Goal: Task Accomplishment & Management: Complete application form

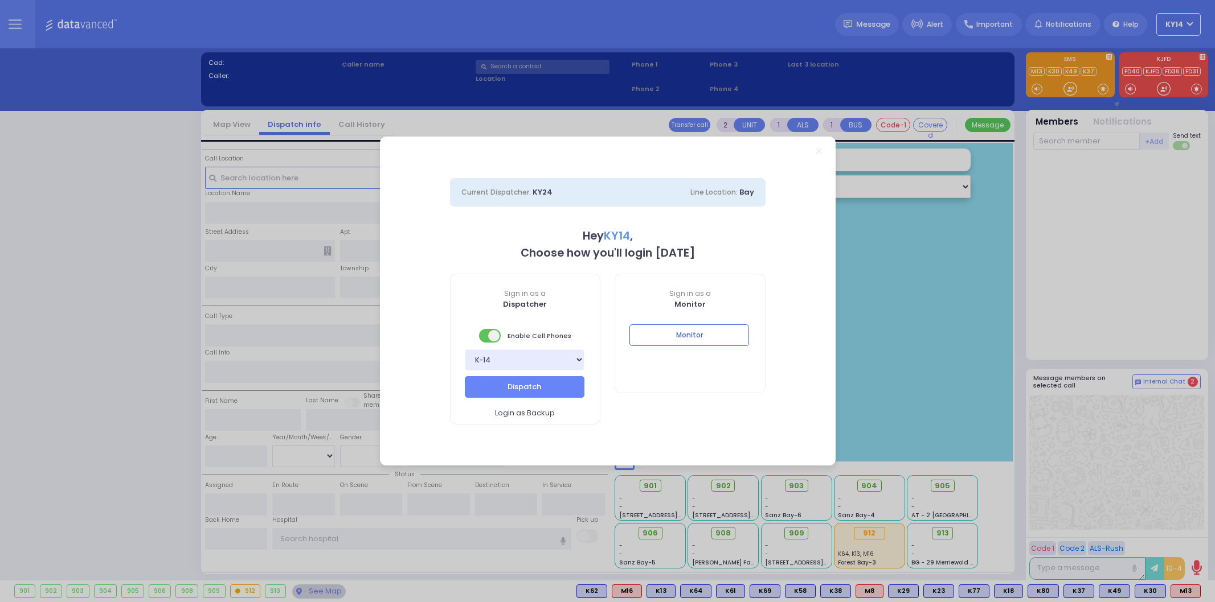
select select "2"
type input "ky14"
click at [703, 332] on button "Monitor" at bounding box center [689, 336] width 120 height 22
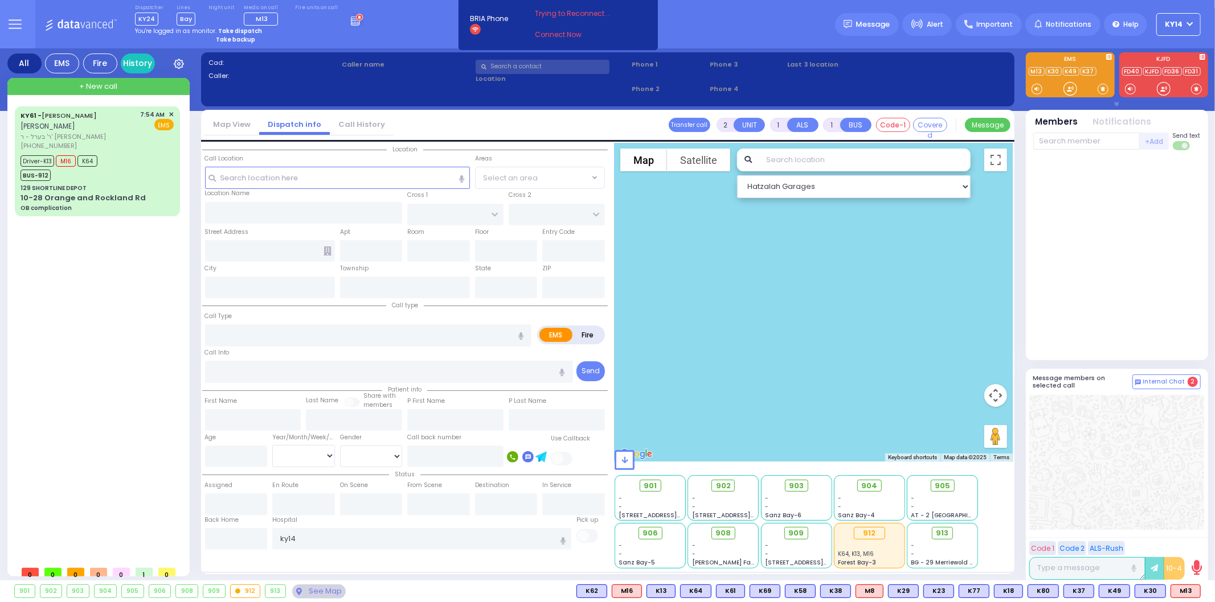
click at [382, 601] on div "901 902 903 904 905 906" at bounding box center [607, 592] width 1215 height 22
click at [538, 36] on link "Connect Now" at bounding box center [580, 35] width 90 height 10
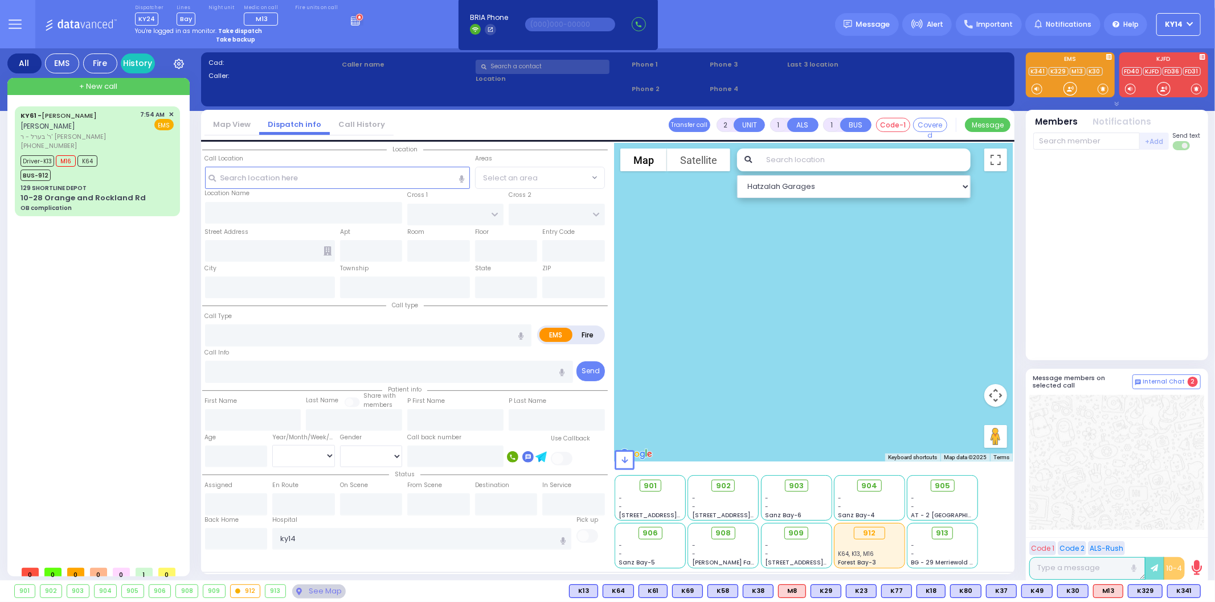
click at [229, 29] on strong "Take dispatch" at bounding box center [240, 31] width 44 height 9
select select "2"
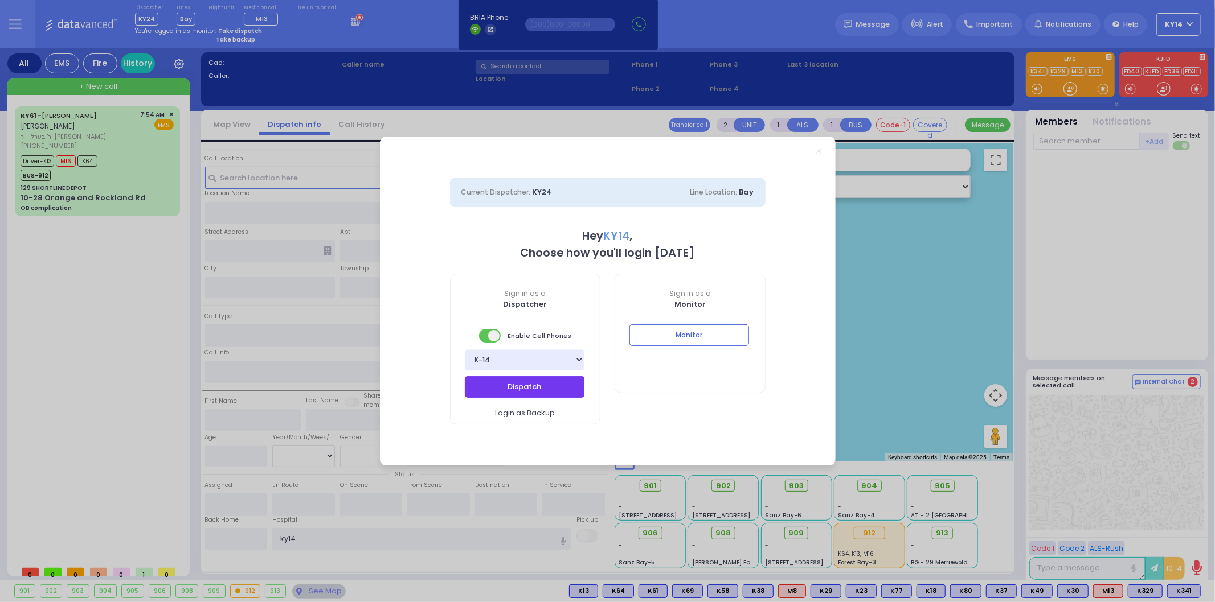
click at [547, 388] on button "Dispatch" at bounding box center [525, 387] width 120 height 22
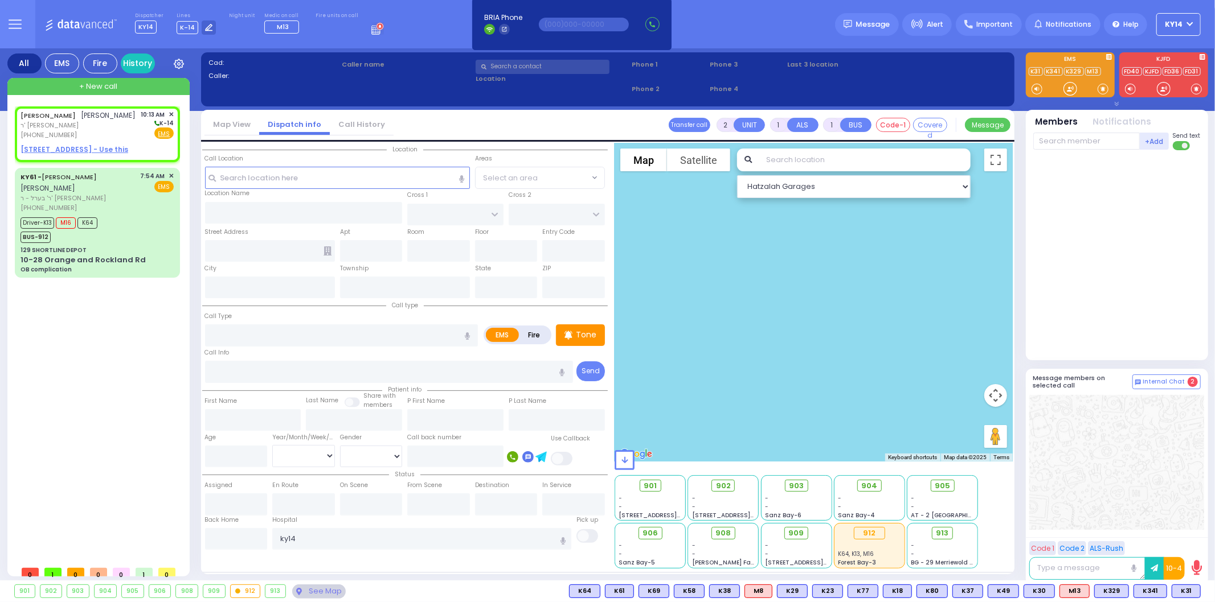
select select
radio input "true"
type input "[PERSON_NAME]"
select select
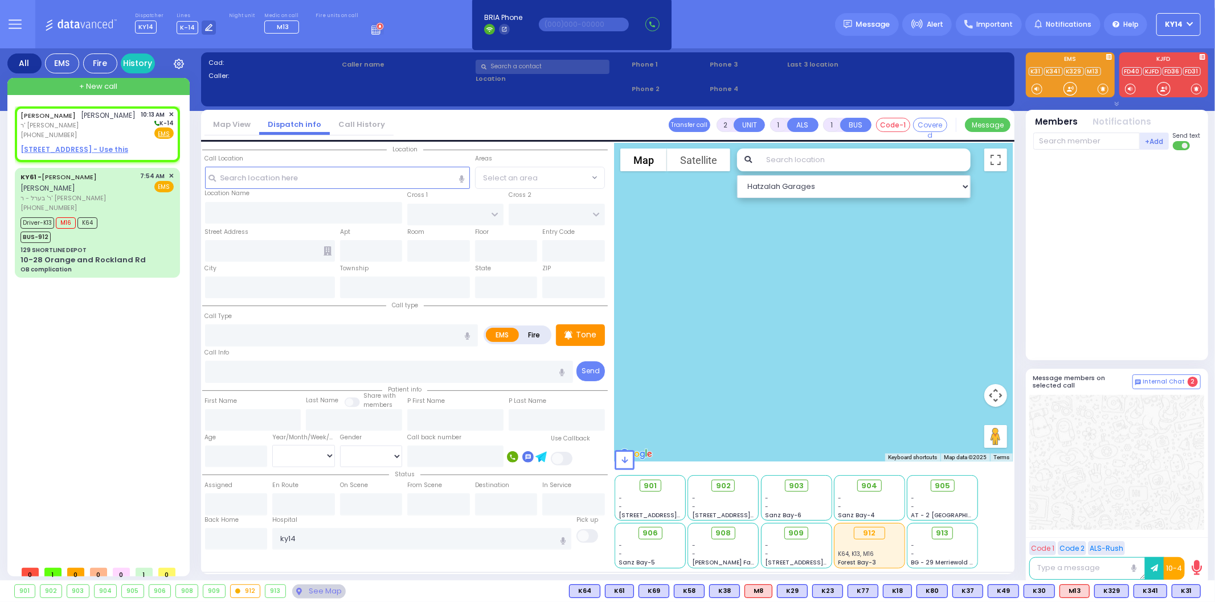
type input "10:13"
select select "Hatzalah Garages"
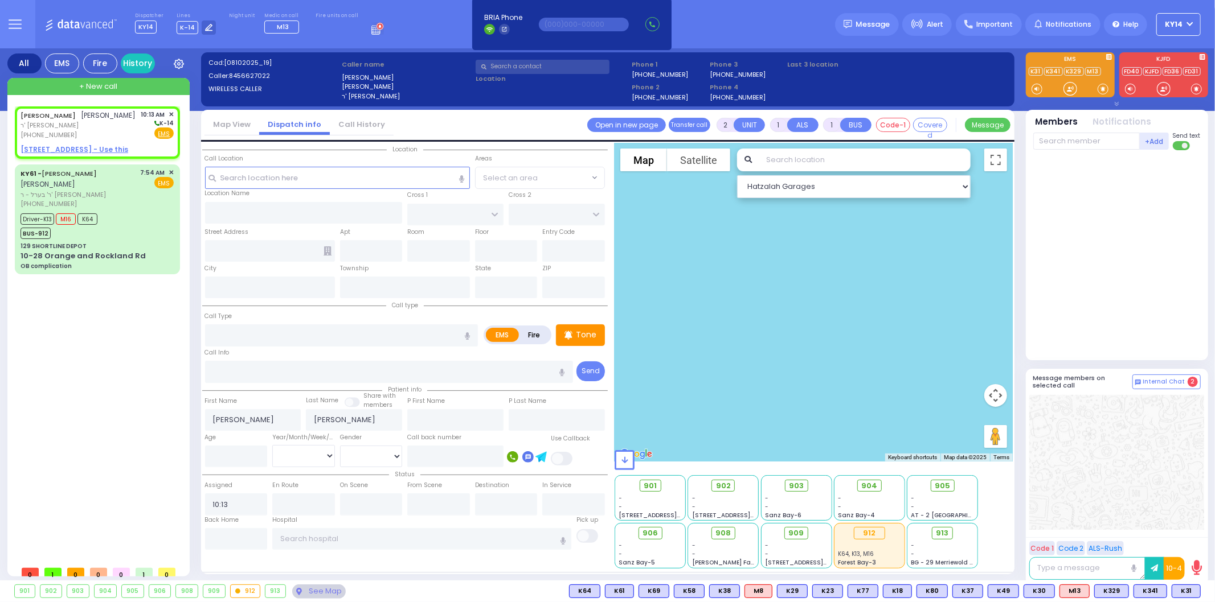
select select
radio input "true"
select select
select select "Hatzalah Garages"
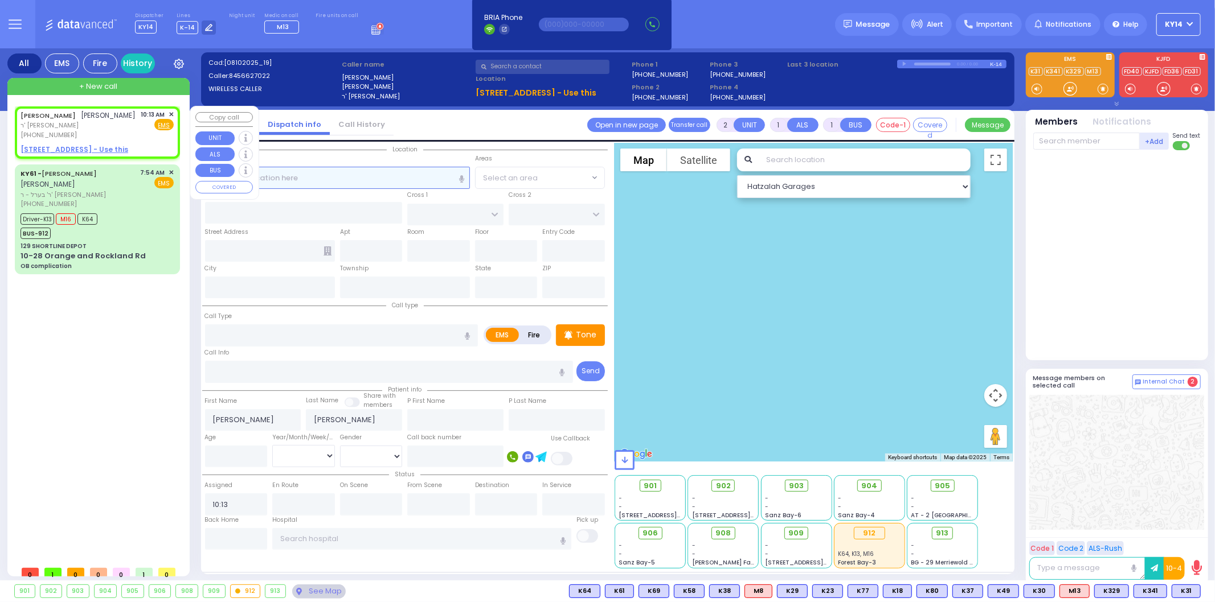
select select
radio input "true"
select select
select select "Hatzalah Garages"
click at [68, 154] on div "[PERSON_NAME] [PERSON_NAME] ר' [PERSON_NAME] [PHONE_NUMBER] 10:13 AM ✕ Fire EMS" at bounding box center [97, 132] width 161 height 48
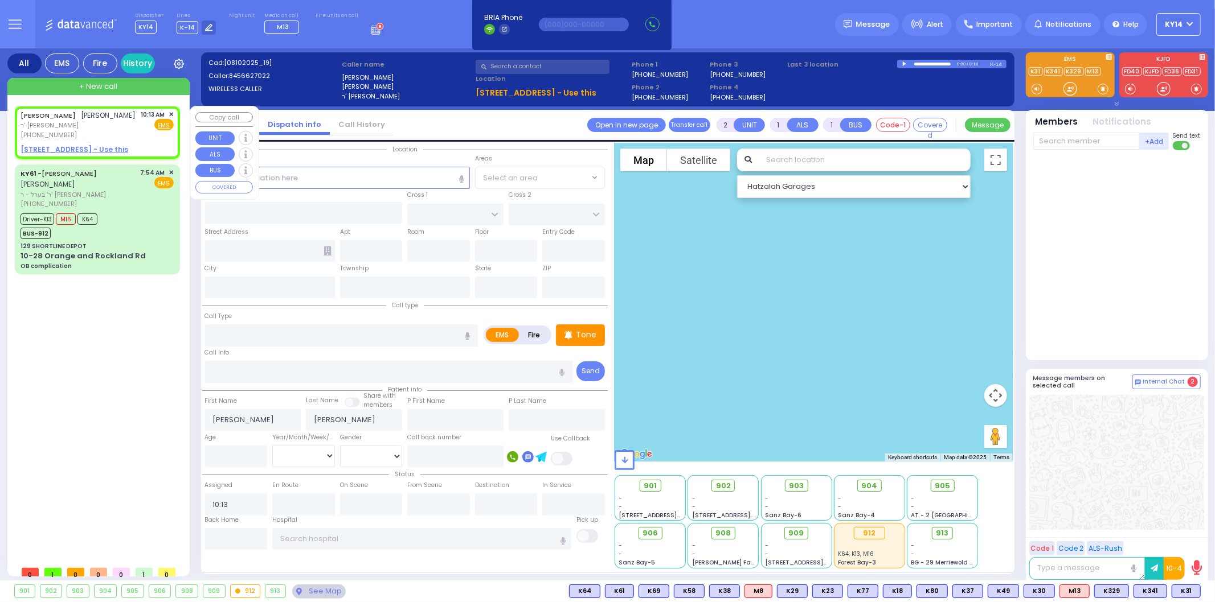
select select
radio input "true"
select select
select select "Hatzalah Garages"
click at [52, 154] on u "[STREET_ADDRESS] - Use this" at bounding box center [75, 150] width 108 height 10
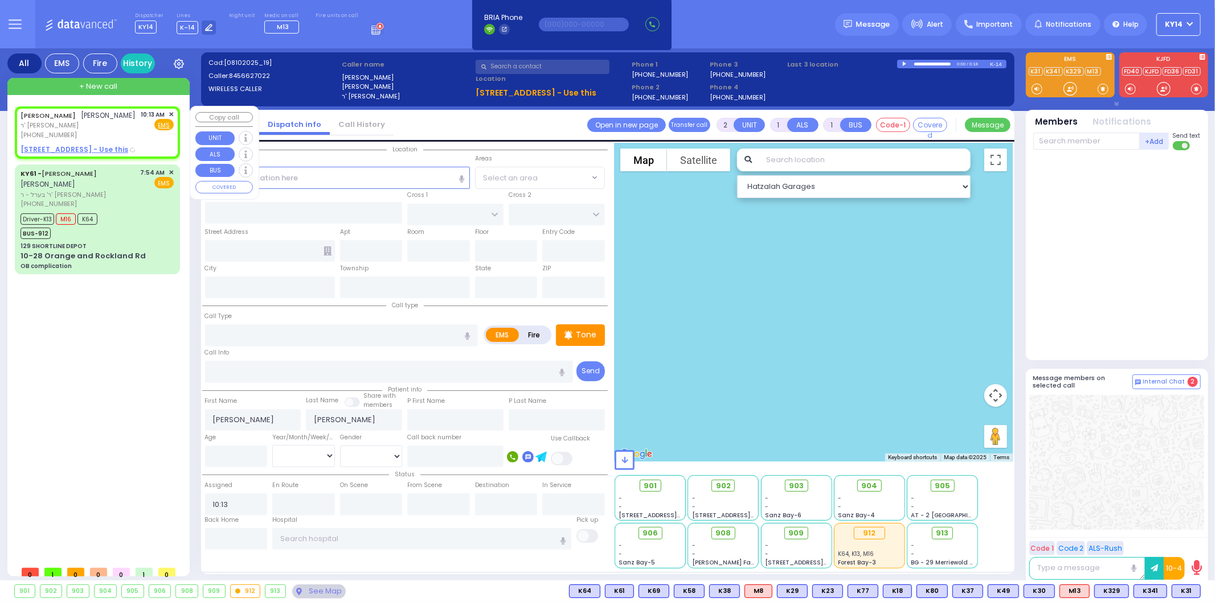
select select
radio input "true"
select select
select select "Hatzalah Garages"
select select
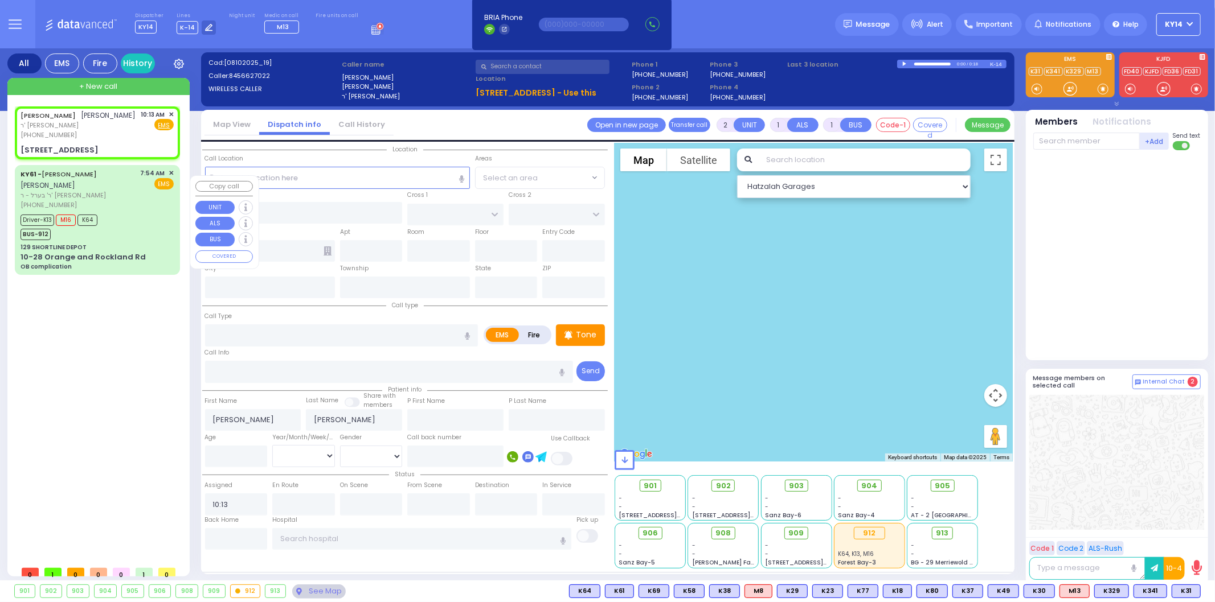
radio input "true"
select select
select select "Hatzalah Garages"
type input "LUBLIN WAY"
type input "RIMENEV COURT"
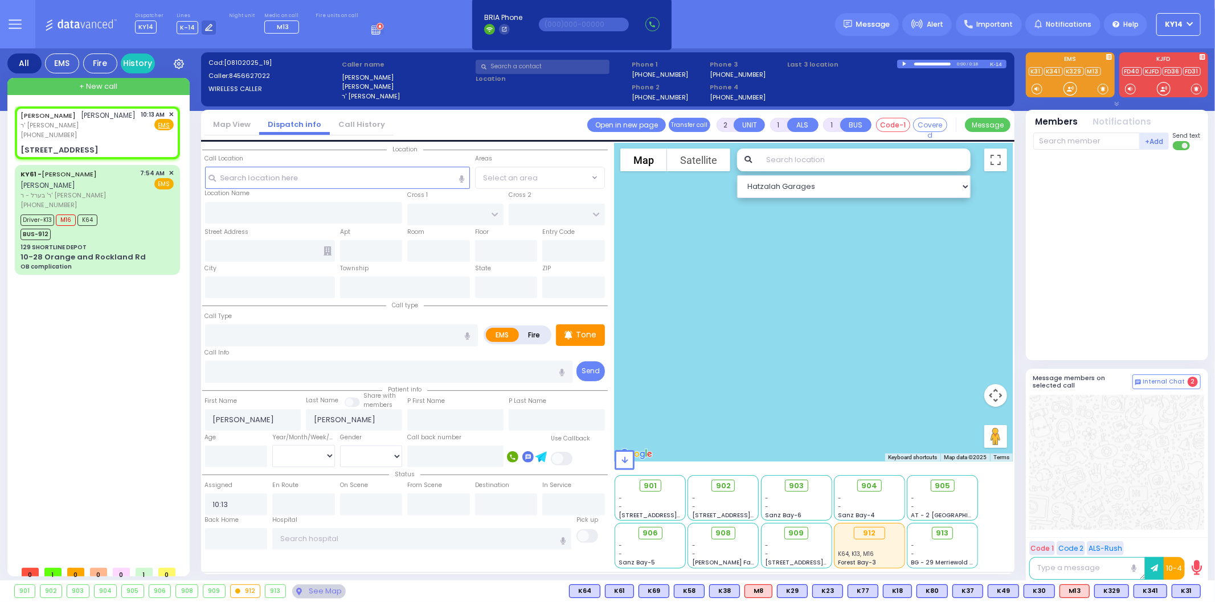
type input "[STREET_ADDRESS]"
type input "304"
type input "Monroe"
type input "[US_STATE]"
type input "10950"
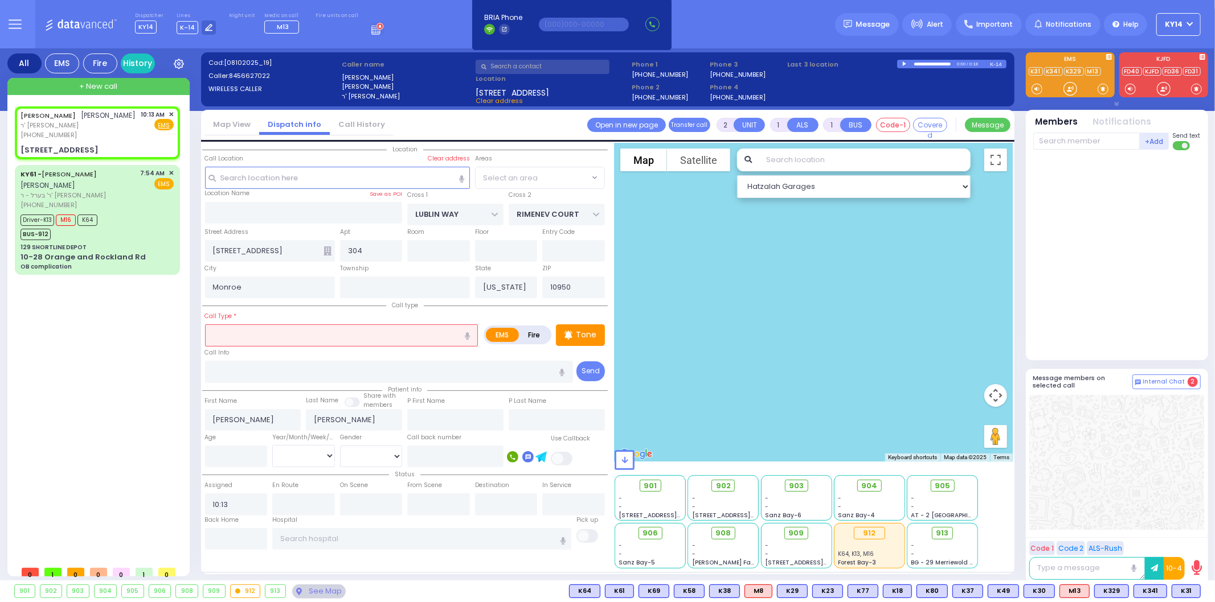
select select "SECTION 1"
click at [284, 331] on input "text" at bounding box center [341, 336] width 273 height 22
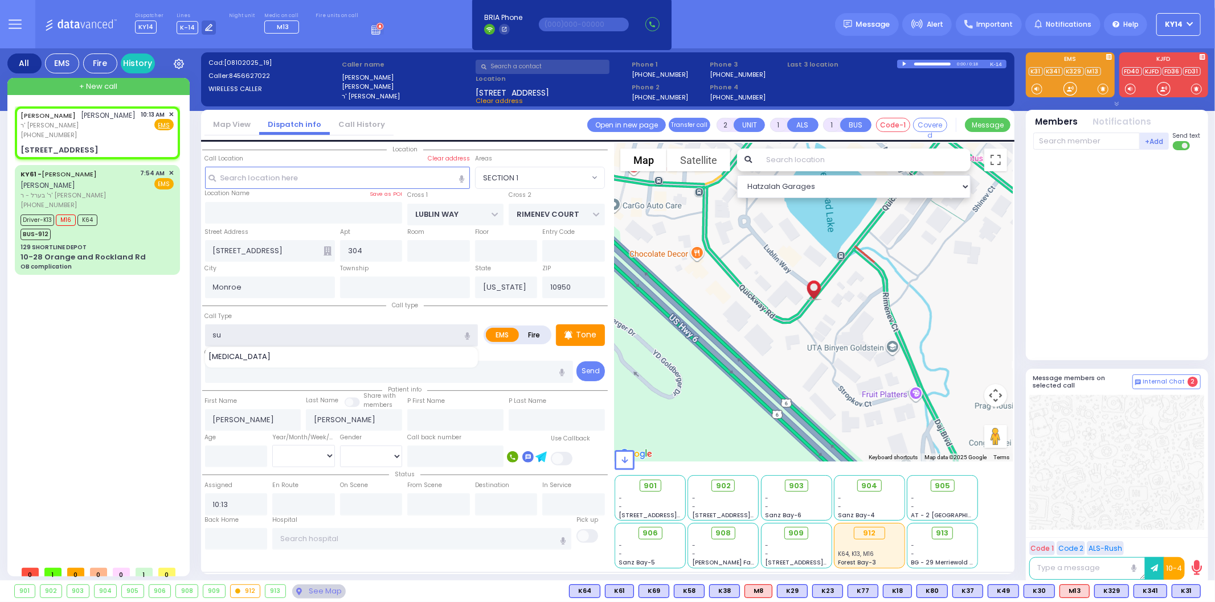
type input "s"
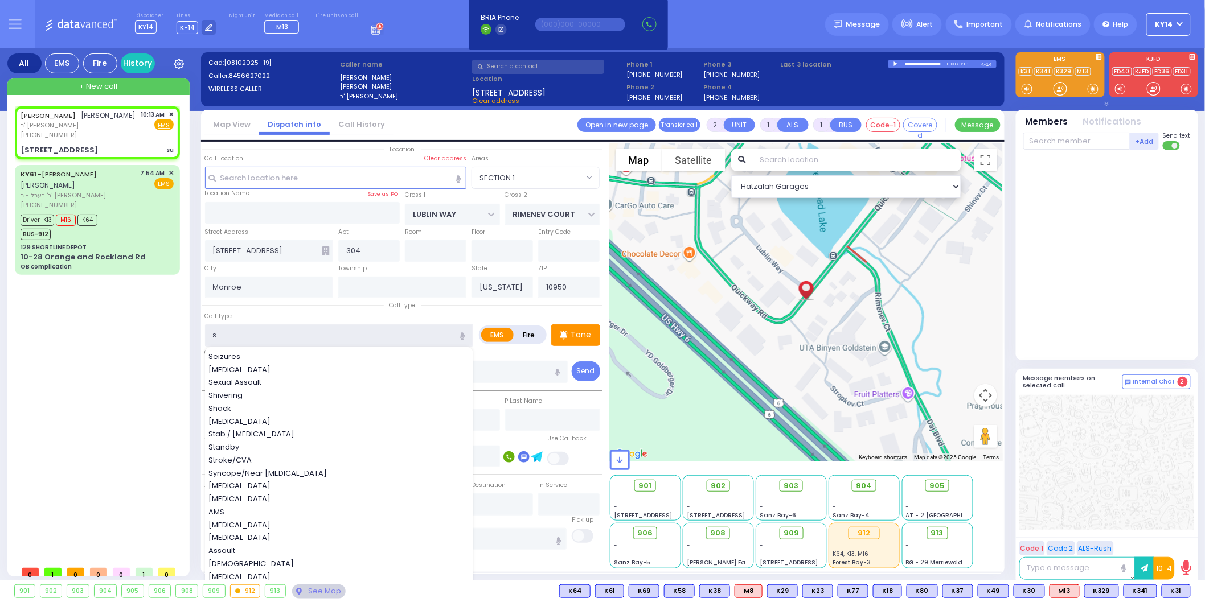
select select
radio input "true"
select select
select select "Hatzalah Garages"
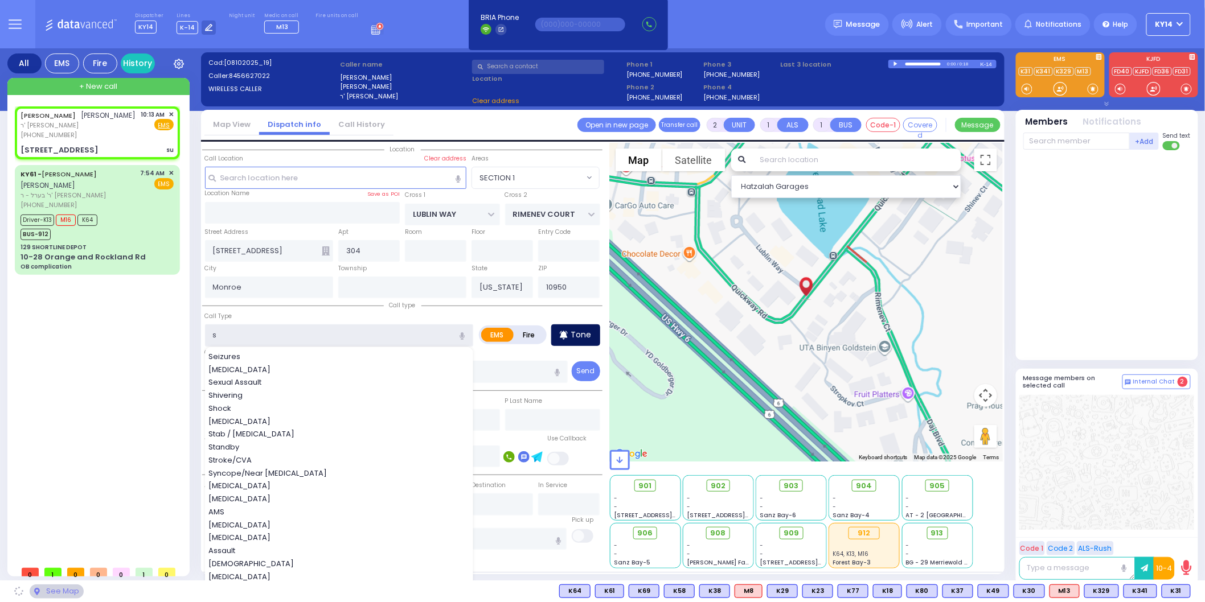
type input "s"
click at [570, 330] on div "Tone" at bounding box center [575, 336] width 49 height 22
select select "SECTION 1"
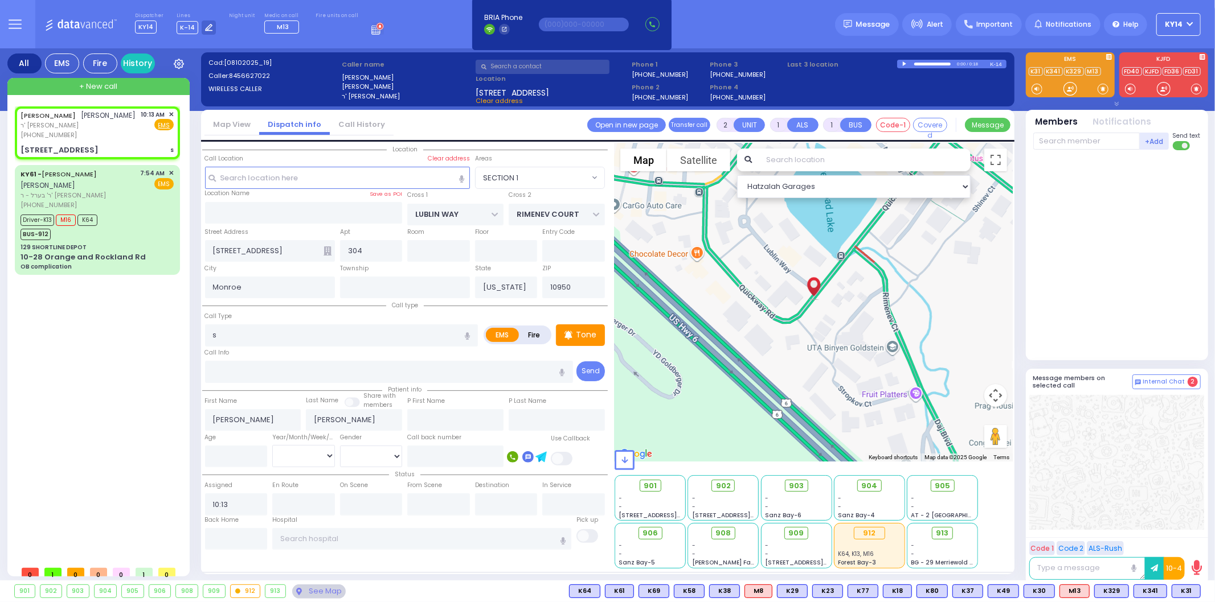
select select
radio input "true"
select select
select select "Hatzalah Garages"
click at [246, 337] on input "s" at bounding box center [341, 336] width 273 height 22
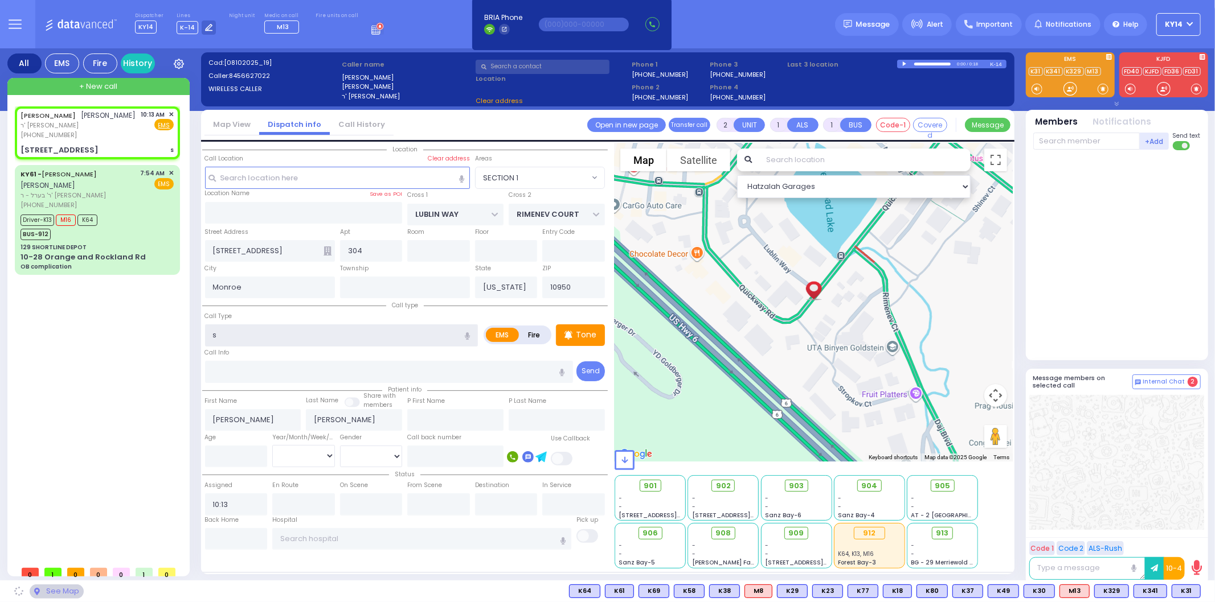
select select "SECTION 1"
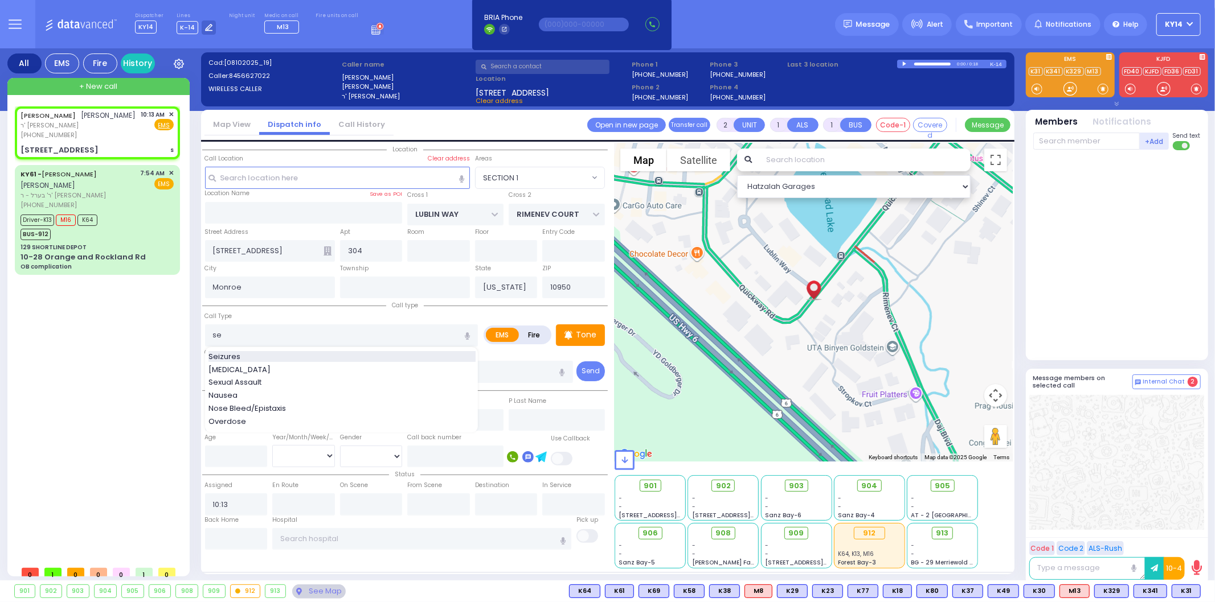
click at [238, 351] on span "Seizures" at bounding box center [226, 356] width 36 height 11
type input "Seizures"
type input "3"
type input "2"
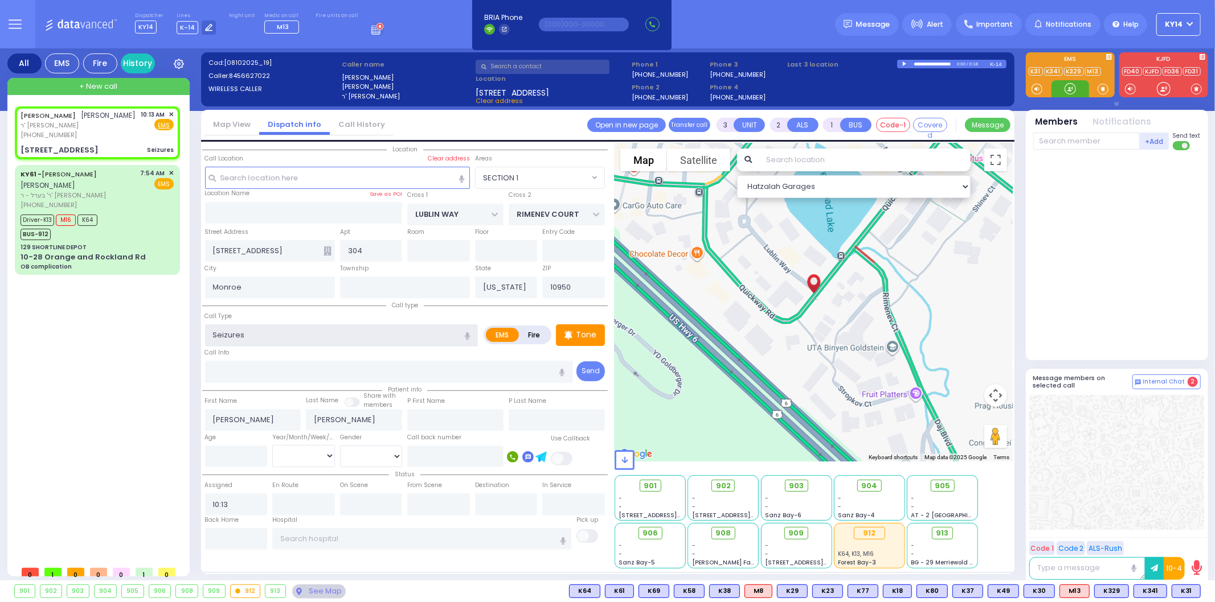
select select
radio input "true"
select select
select select "Hatzalah Garages"
select select "SECTION 1"
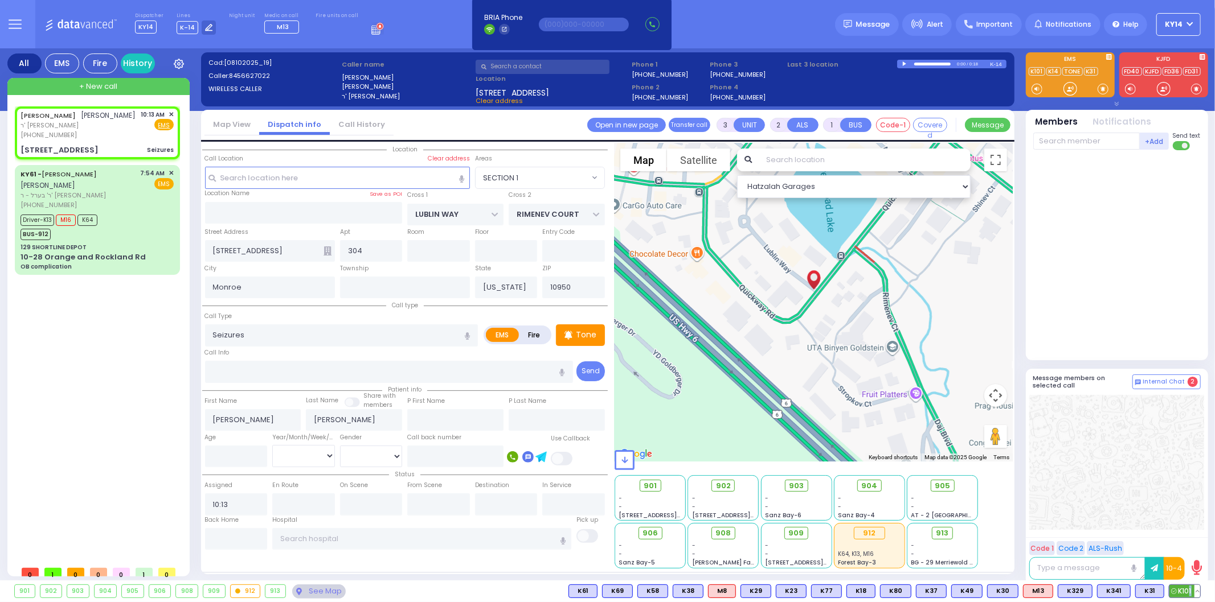
click at [1190, 592] on span "K101" at bounding box center [1184, 591] width 31 height 13
select select
radio input "true"
select select
type input "10:14"
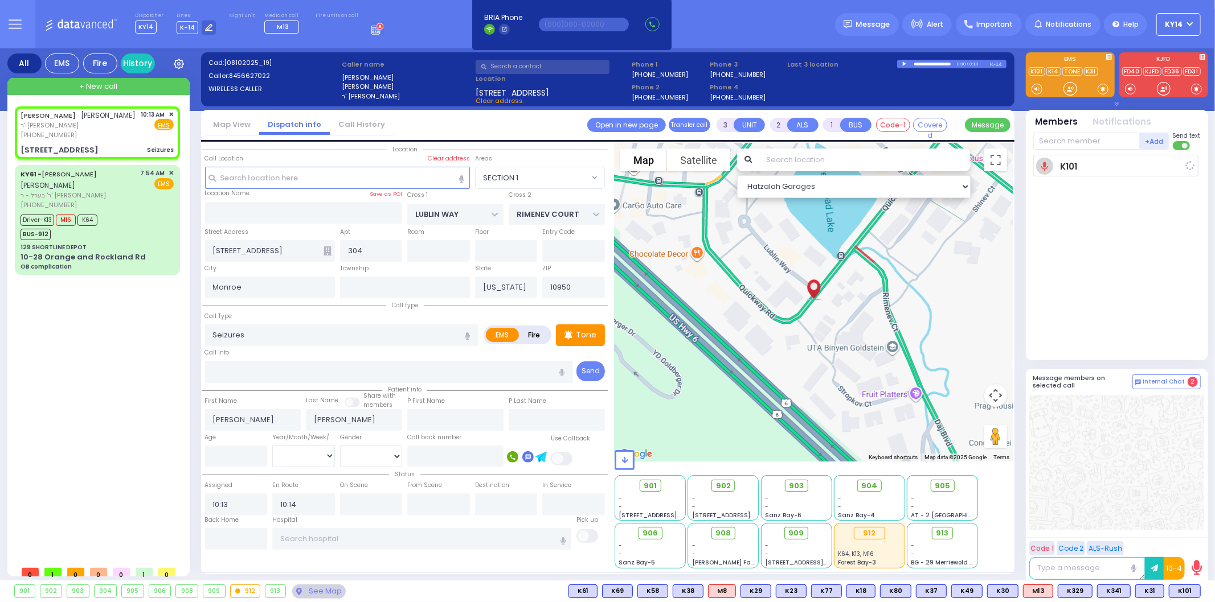
select select "Hatzalah Garages"
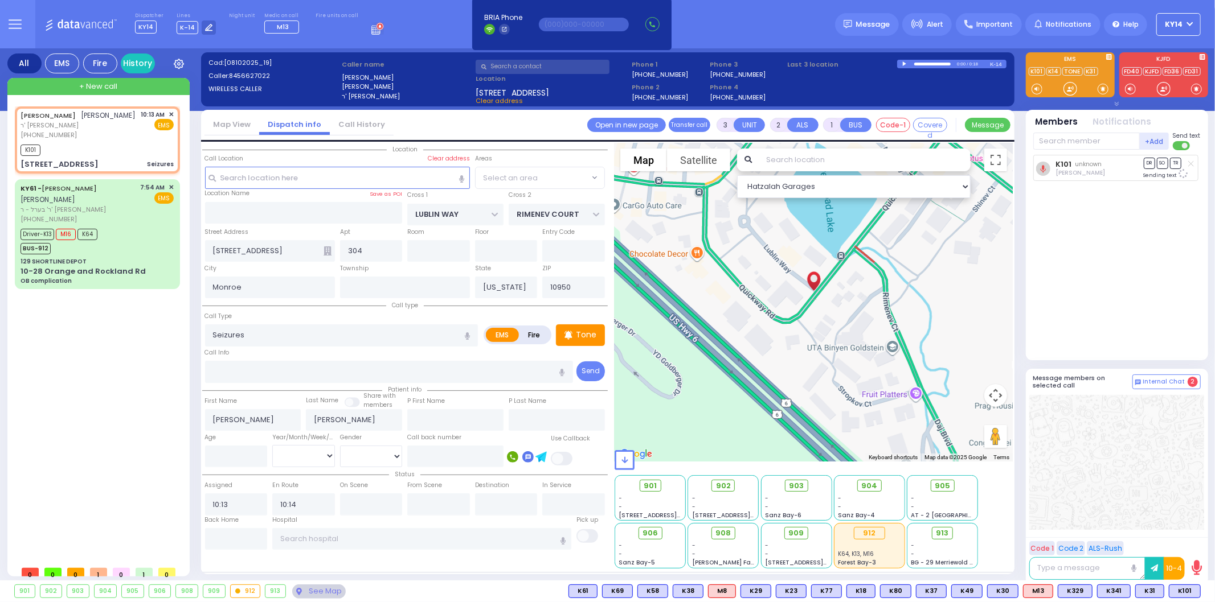
select select
radio input "true"
select select
select select "Hatzalah Garages"
select select "SECTION 1"
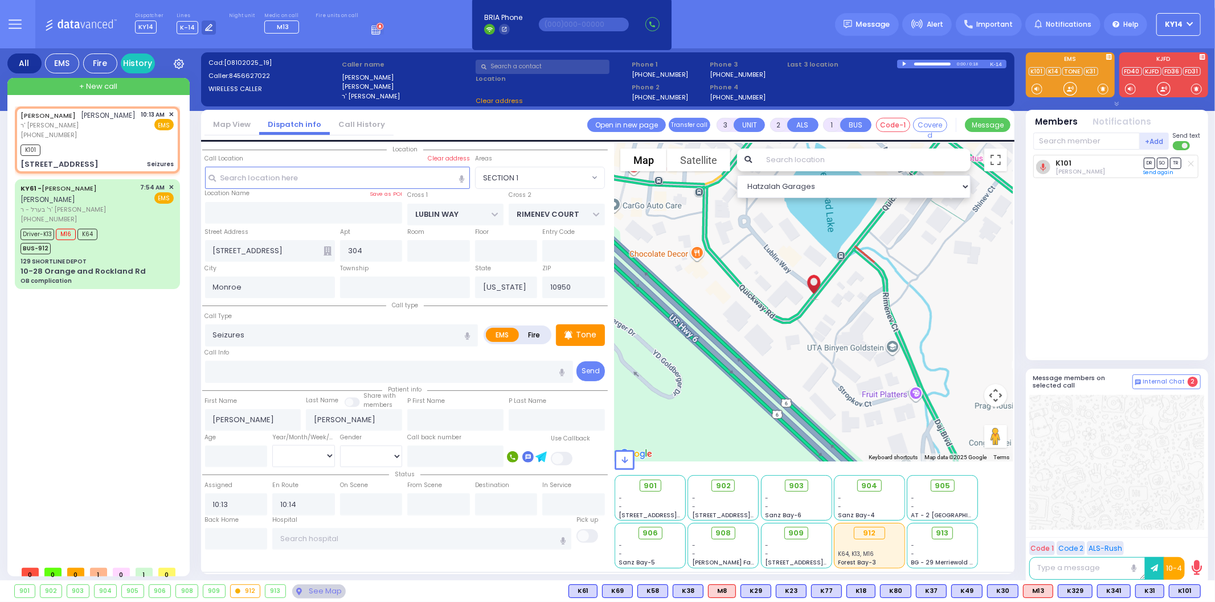
select select "SECTION 1"
select select
radio input "true"
select select
select select "Hatzalah Garages"
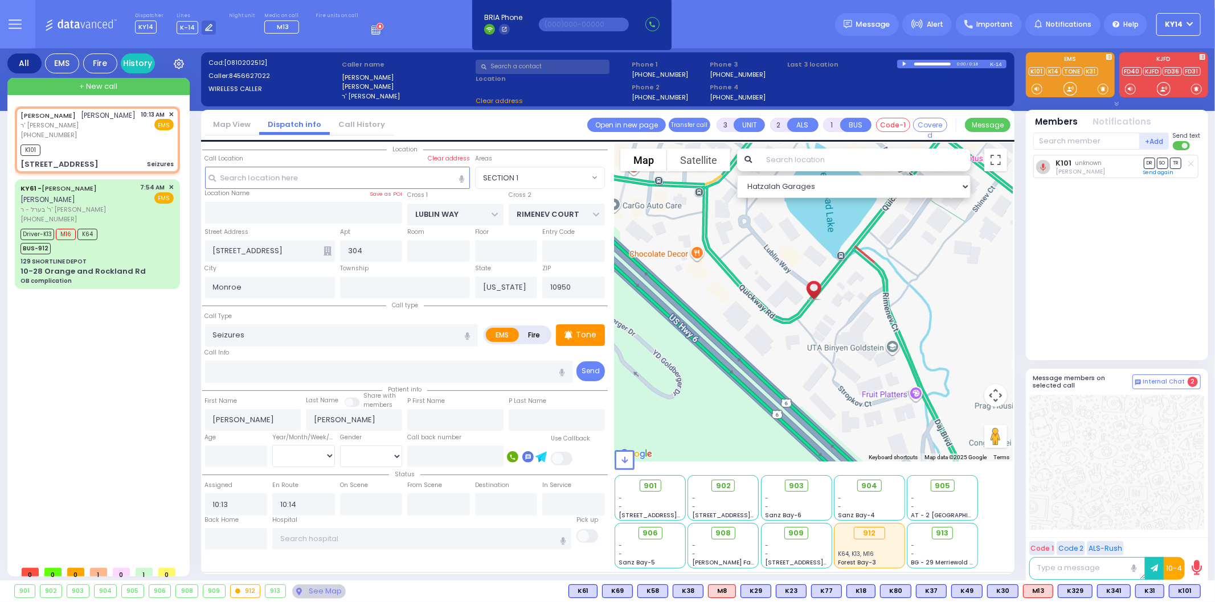
select select
radio input "true"
select select
select select "Hatzalah Garages"
select select "SECTION 1"
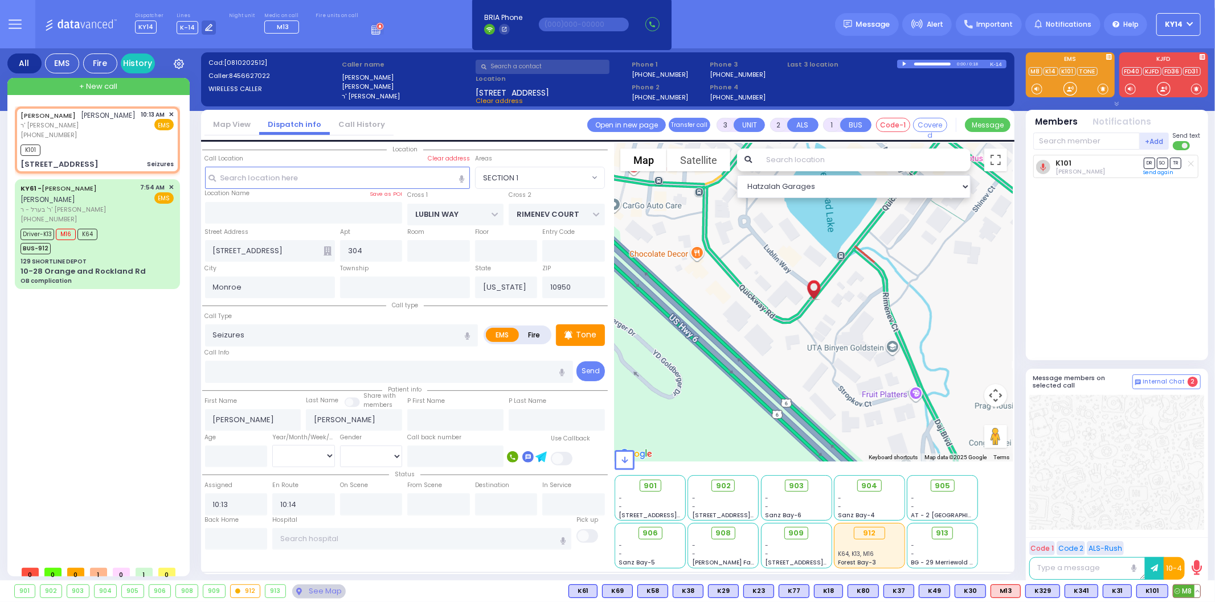
click at [1188, 588] on span "M8" at bounding box center [1186, 591] width 27 height 13
select select
radio input "true"
select select
select select "Hatzalah Garages"
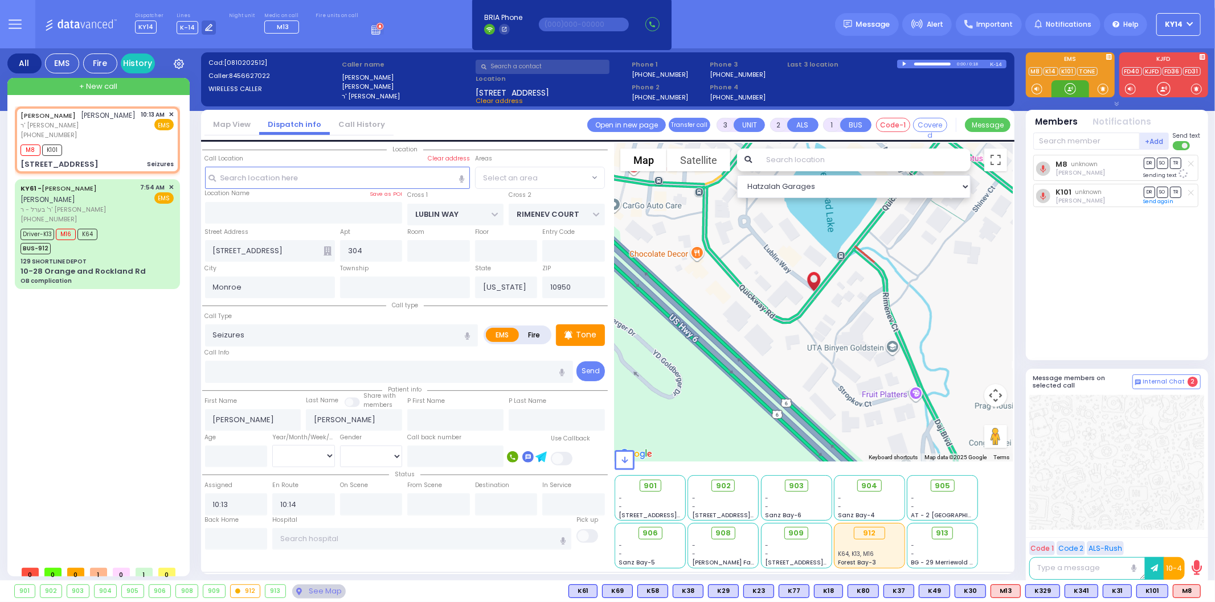
select select "SECTION 1"
click at [1184, 591] on span "K72" at bounding box center [1185, 591] width 30 height 13
select select
radio input "true"
select select
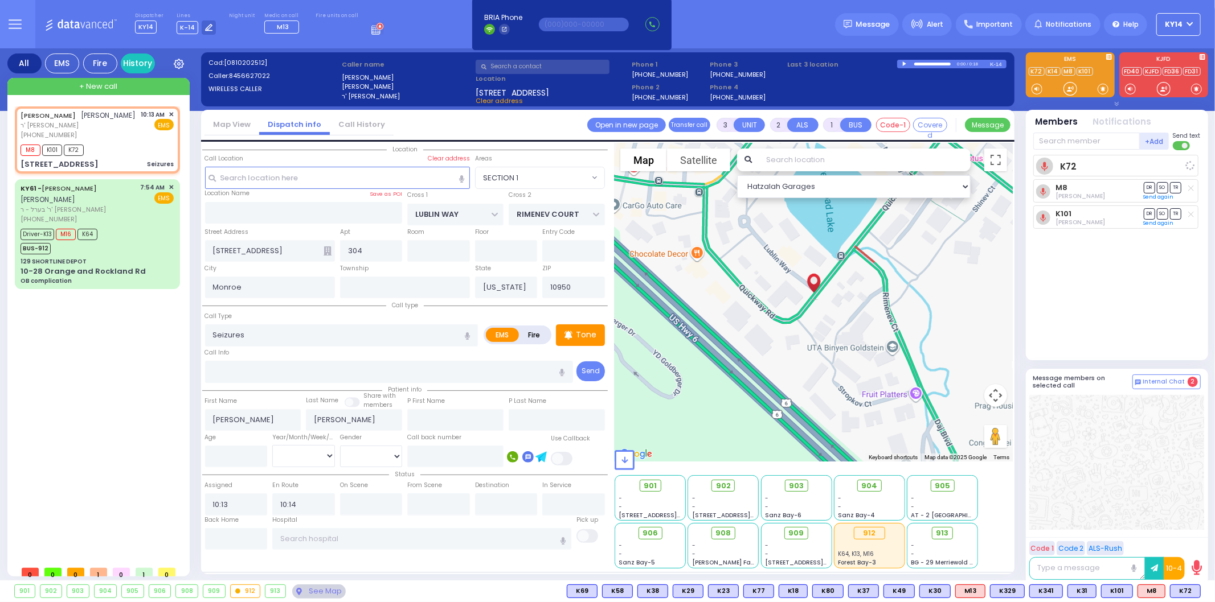
select select "Hatzalah Garages"
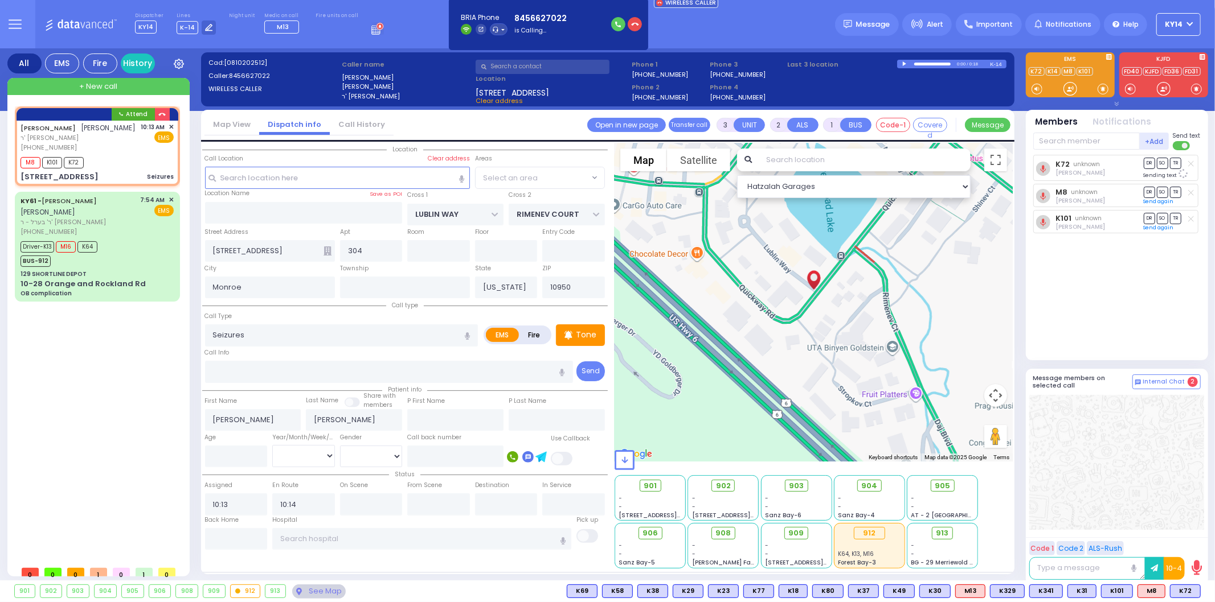
select select "SECTION 1"
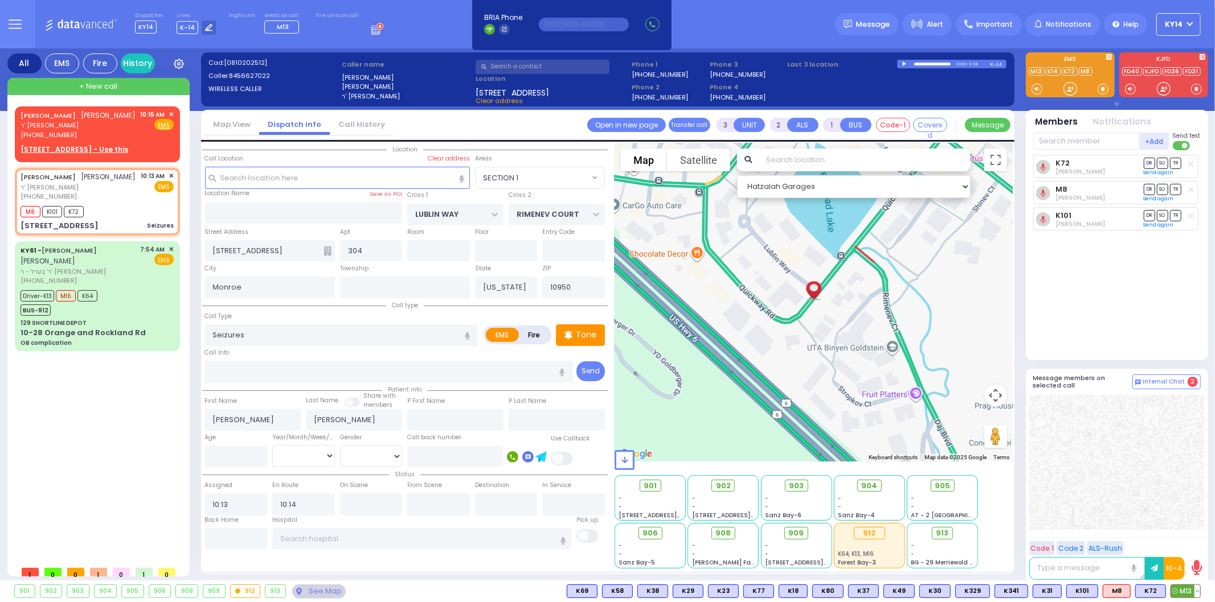
click at [1180, 595] on span "M13" at bounding box center [1185, 591] width 29 height 13
select select
radio input "true"
select select
select select "Hatzalah Garages"
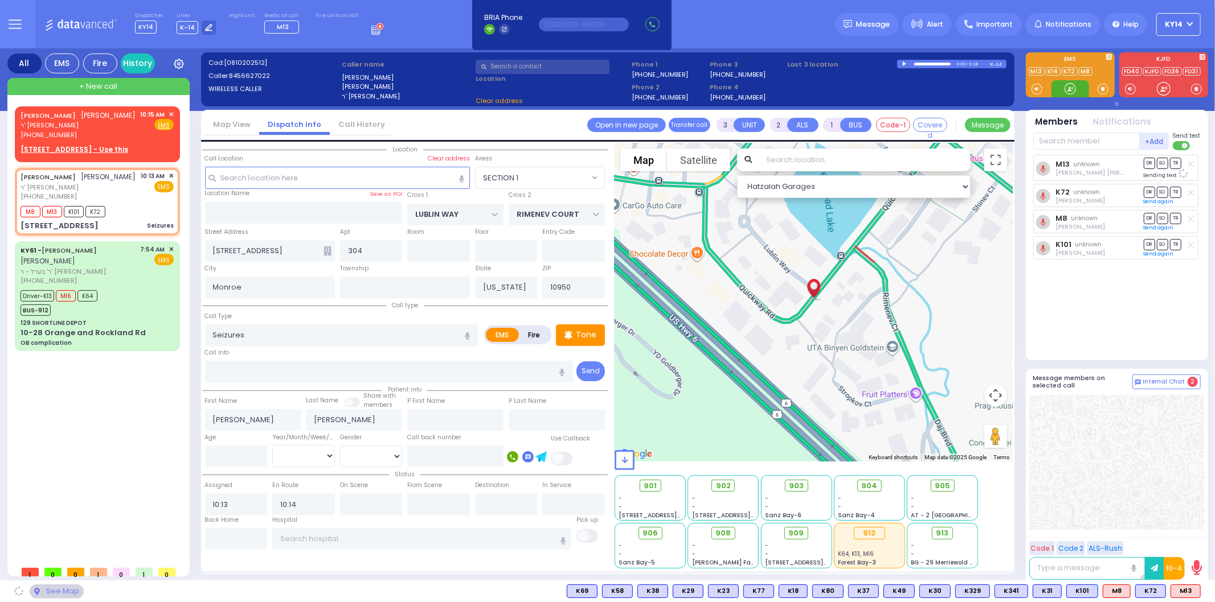
select select "SECTION 1"
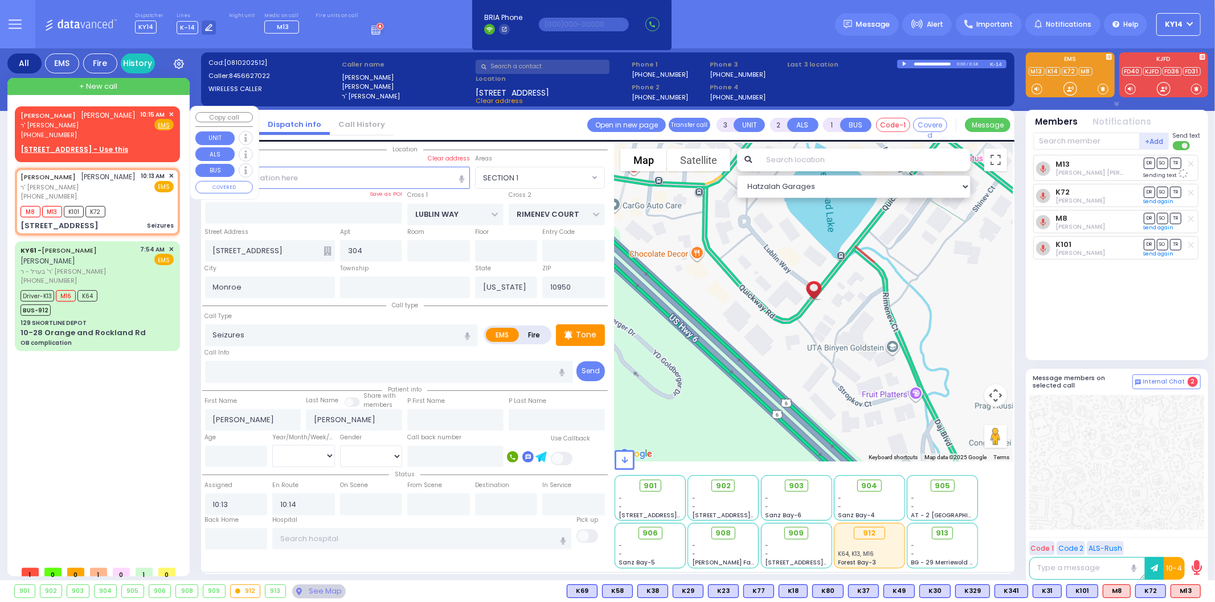
click at [172, 112] on span "✕" at bounding box center [171, 115] width 5 height 10
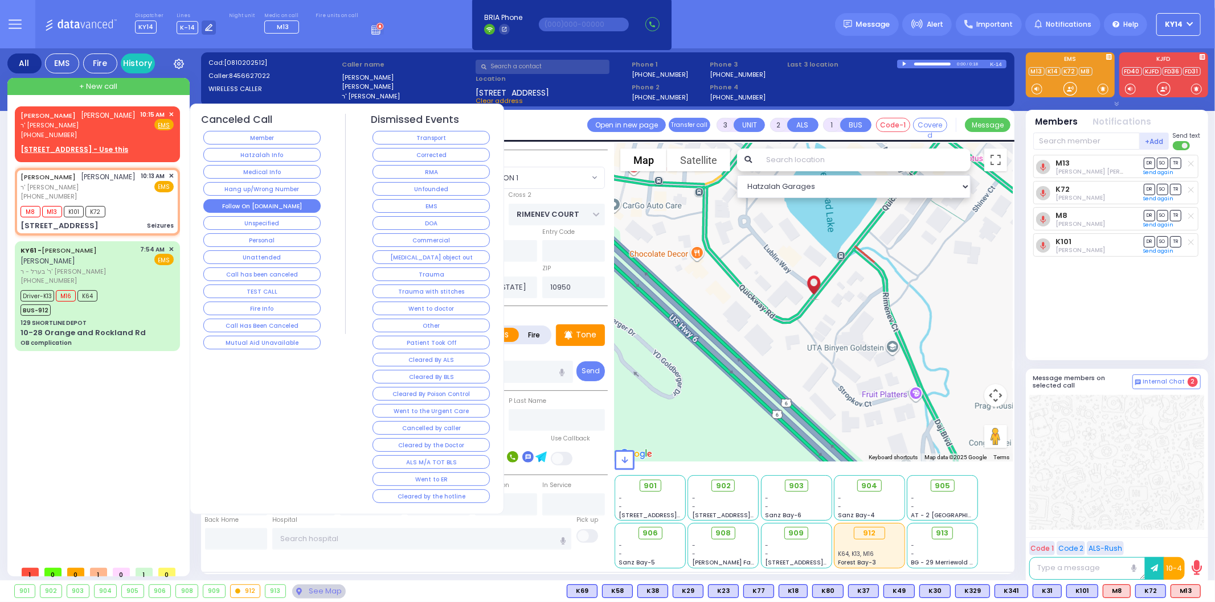
click at [276, 206] on button "Follow On [DOMAIN_NAME]" at bounding box center [261, 206] width 117 height 14
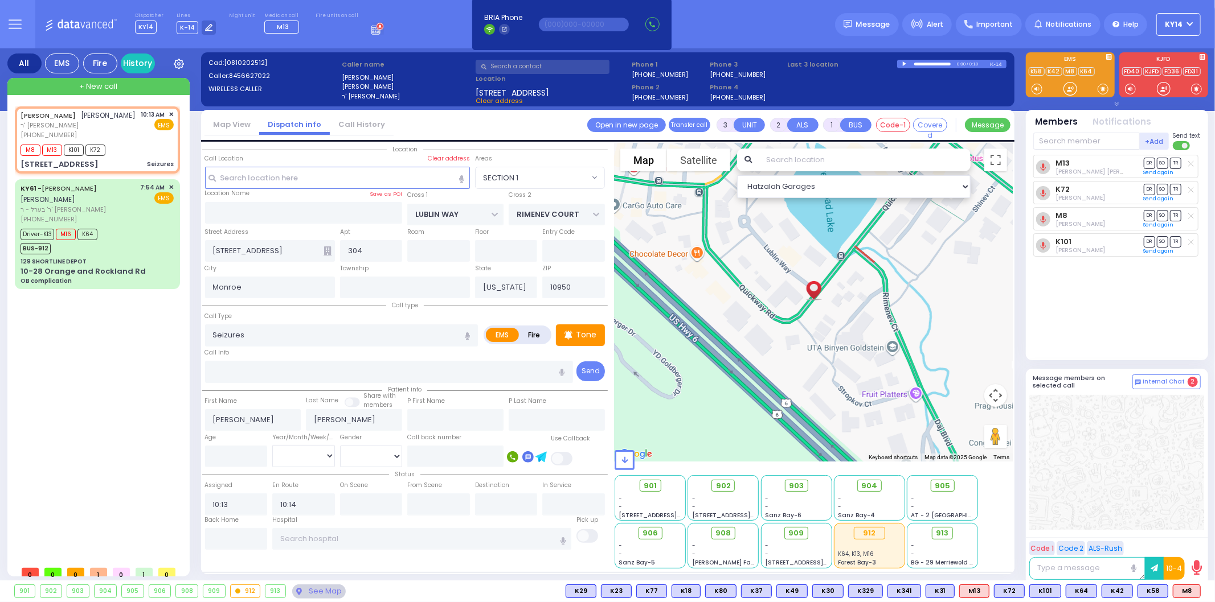
type input "6"
select select
radio input "true"
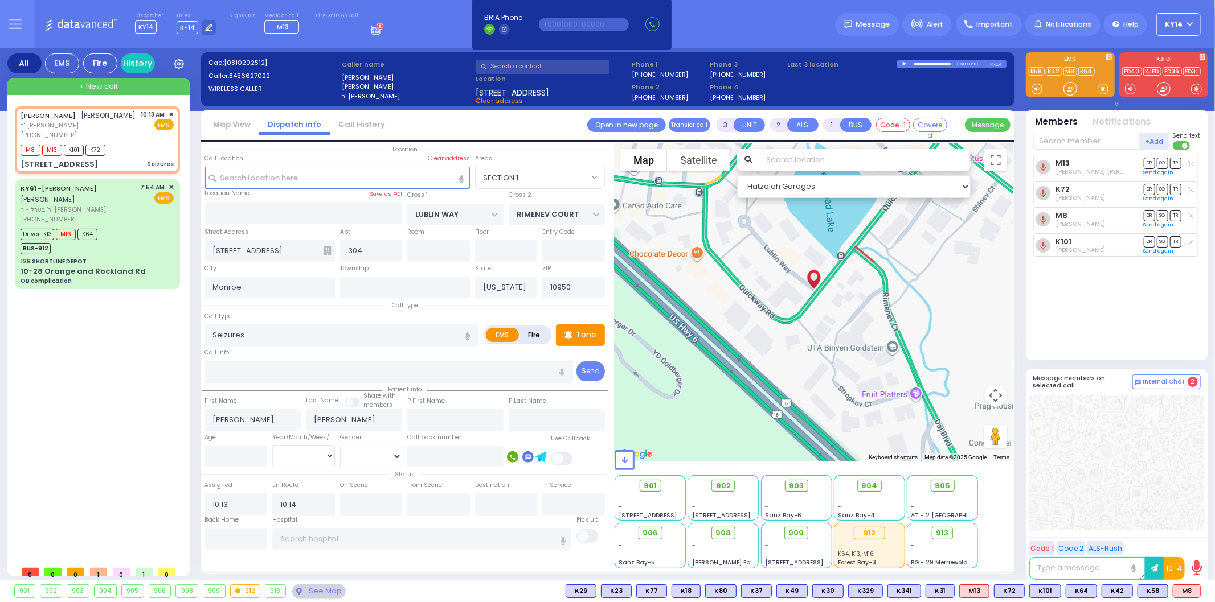
type input "Unknown"
select select "Year"
select select "Hatzalah Garages"
select select "SECTION 1"
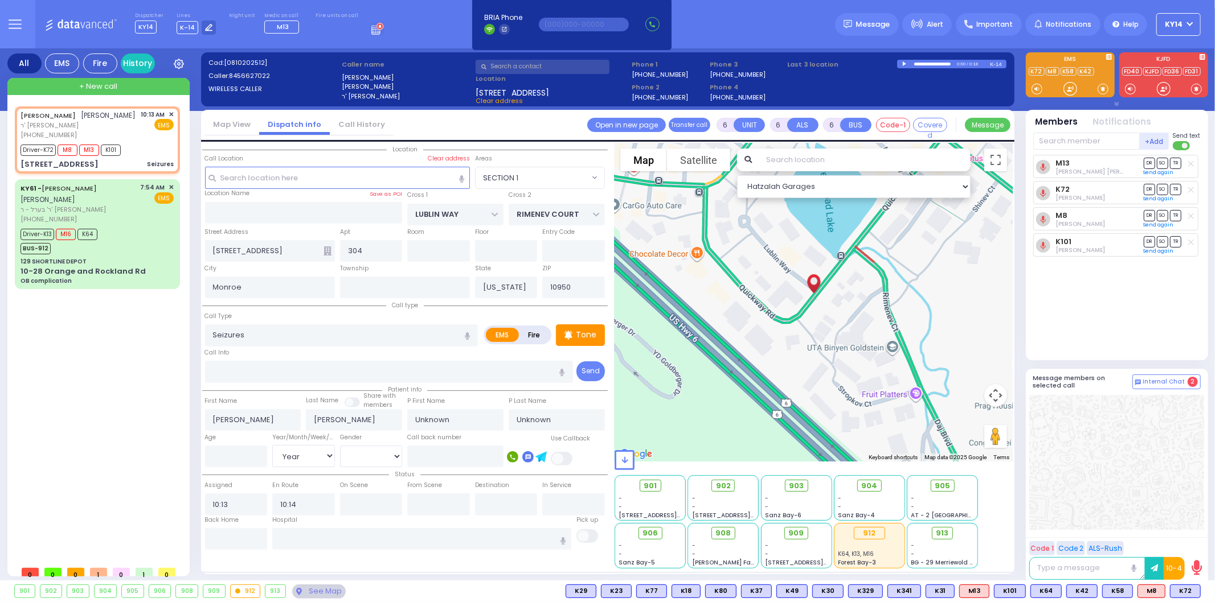
select select
radio input "true"
select select "Year"
type input "10:16"
type input "10:35"
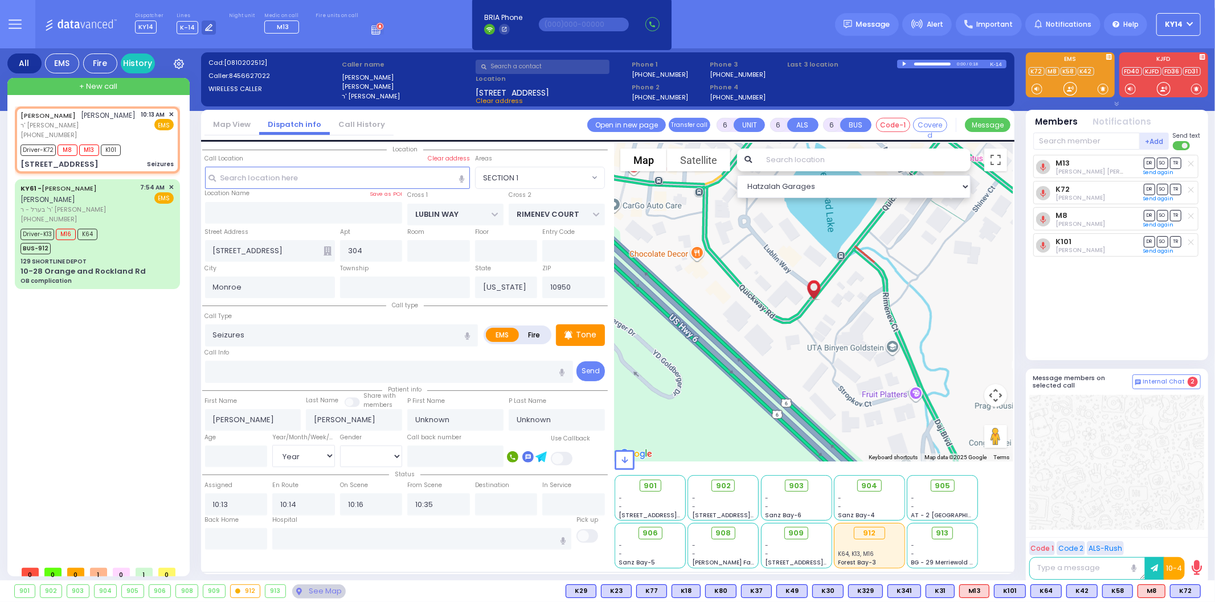
select select "Hatzalah Garages"
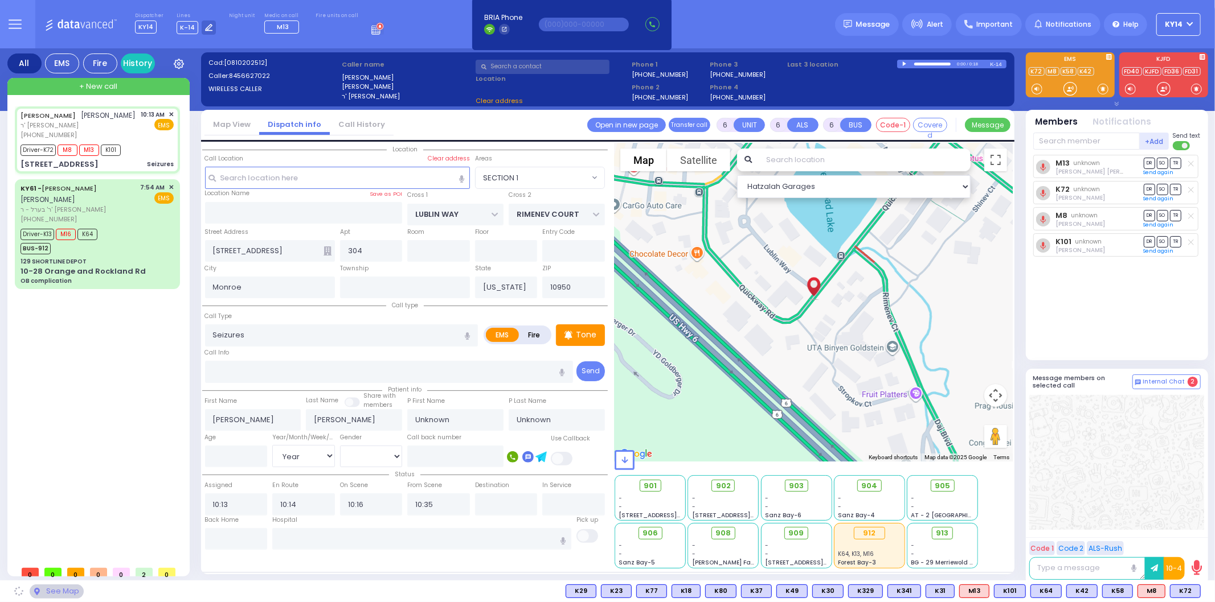
select select
radio input "true"
select select "Year"
select select "Hatzalah Garages"
select select "SECTION 1"
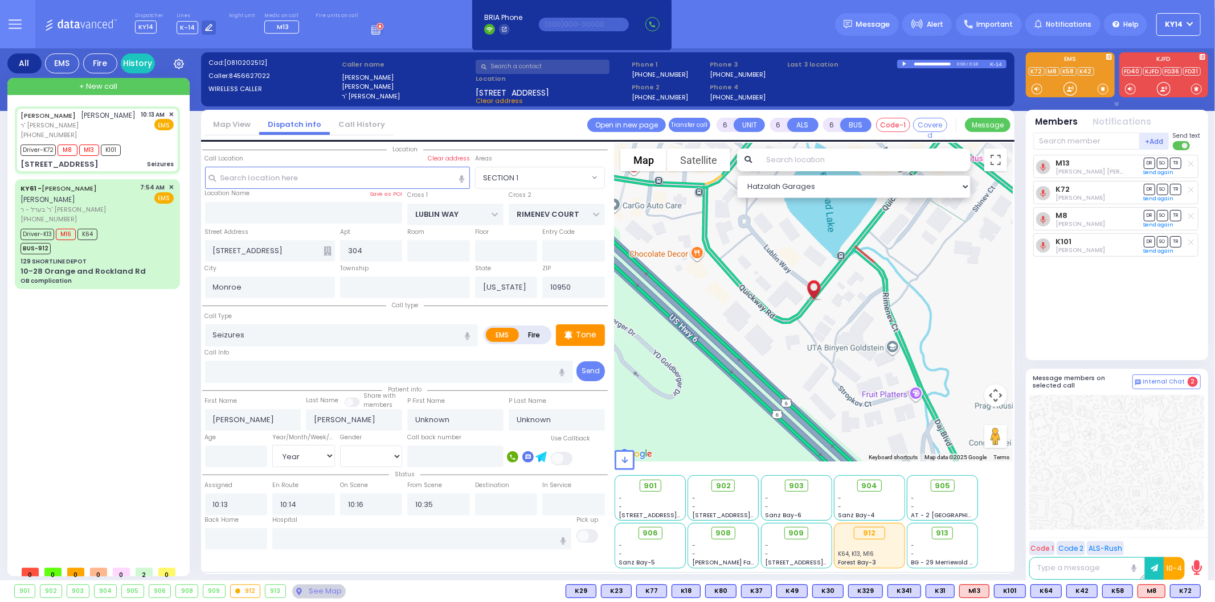
select select
radio input "true"
select select "Year"
select select "Hatzalah Garages"
select select "SECTION 1"
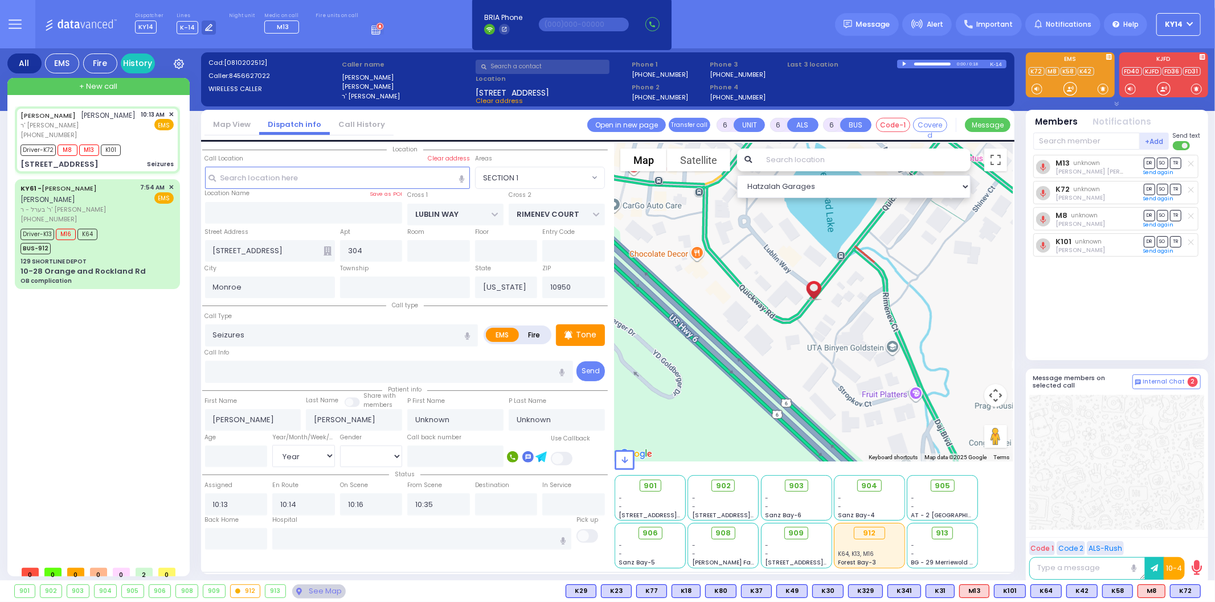
select select "SECTION 1"
